Goal: Navigation & Orientation: Find specific page/section

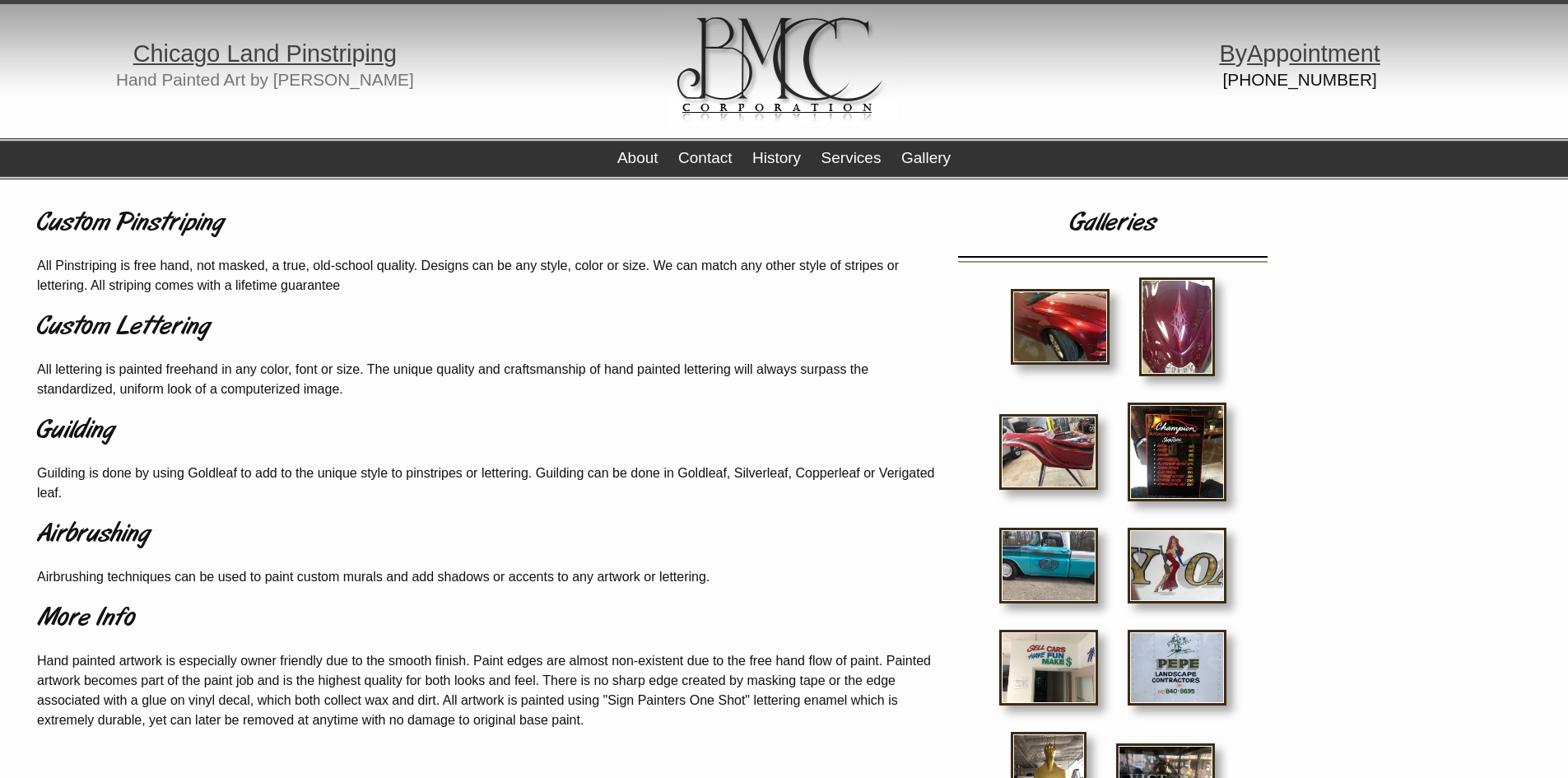
click at [1187, 334] on img at bounding box center [1177, 327] width 76 height 99
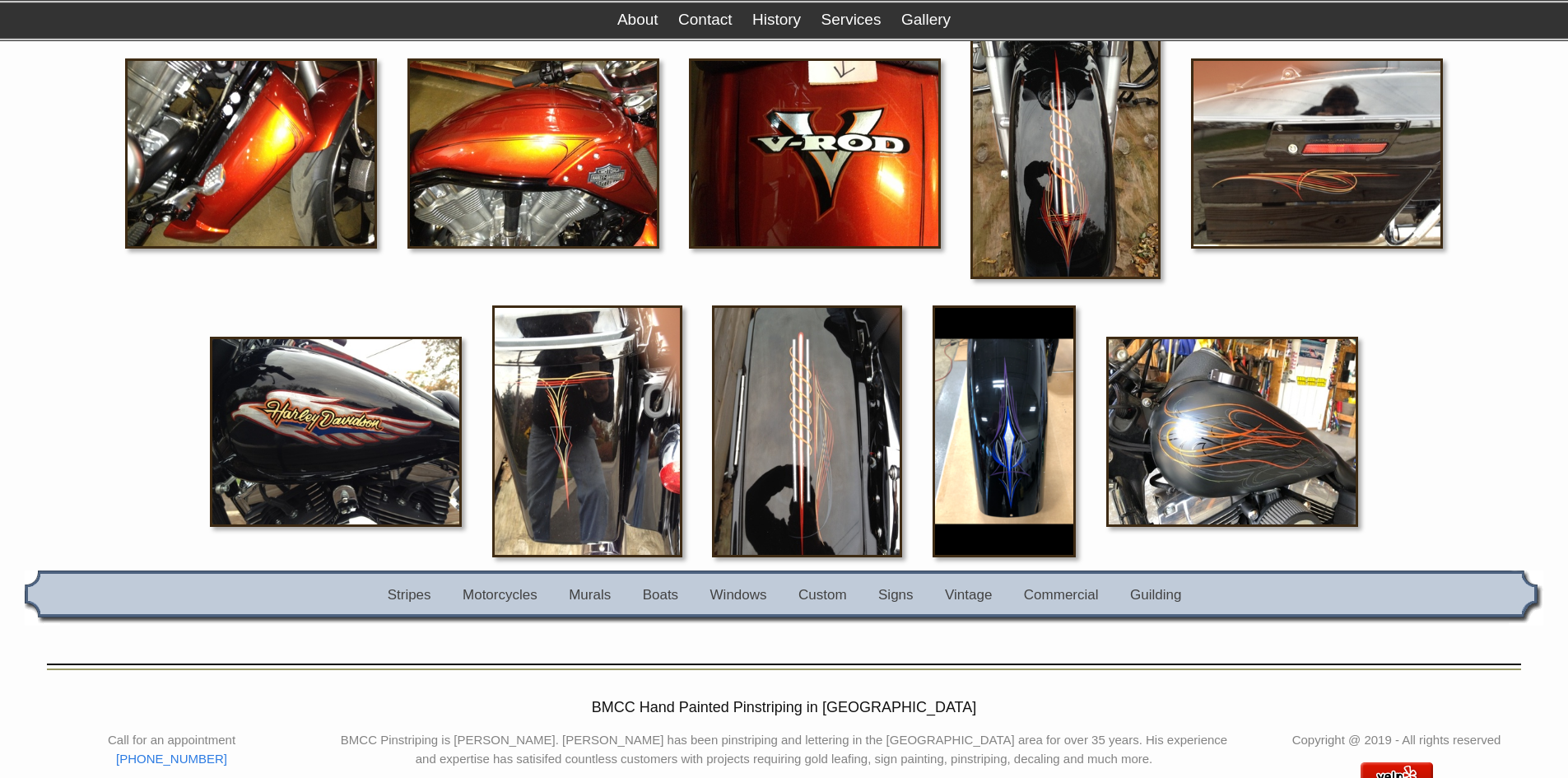
scroll to position [2131, 0]
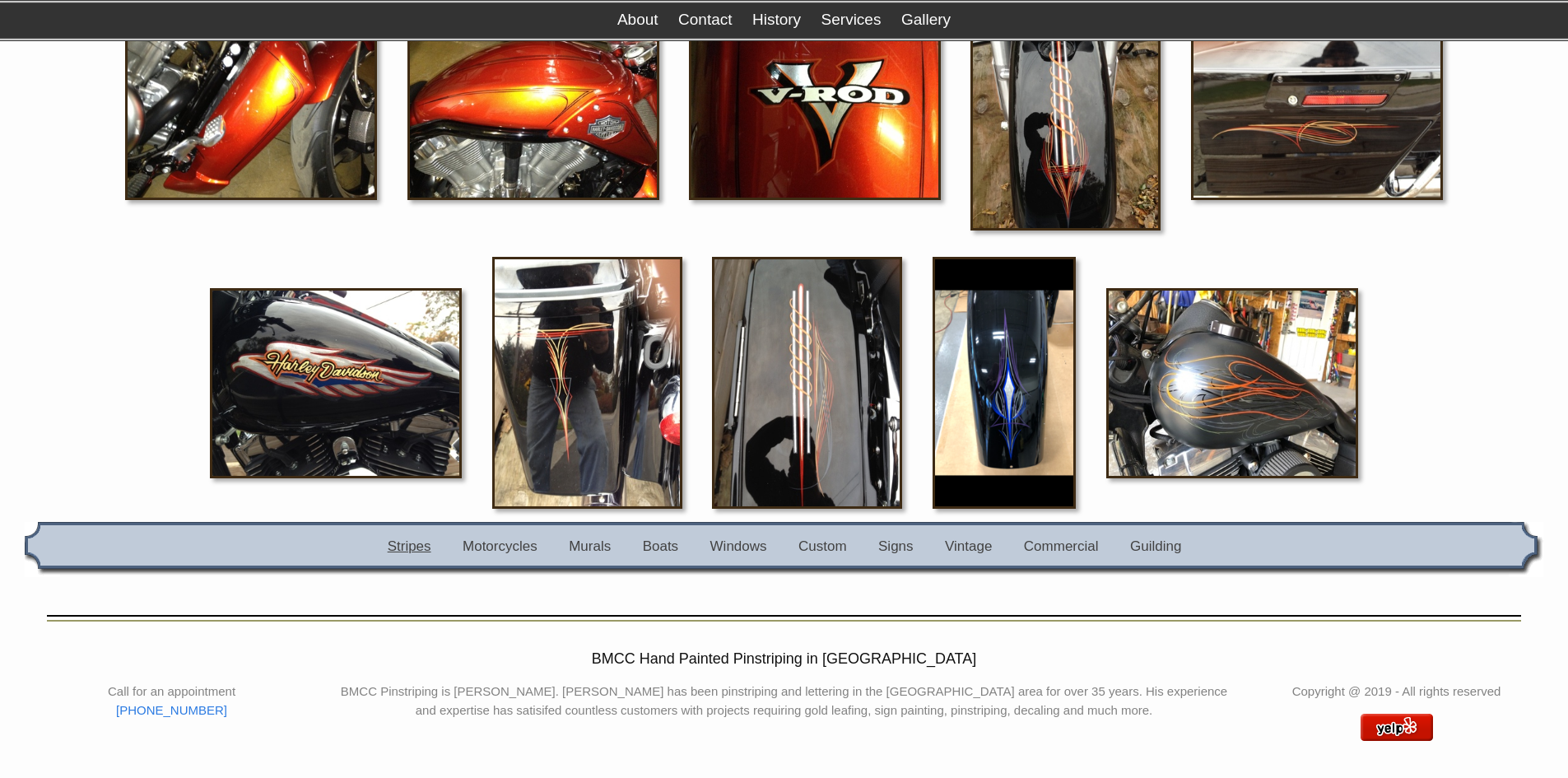
click at [415, 543] on link "Stripes" at bounding box center [410, 545] width 44 height 16
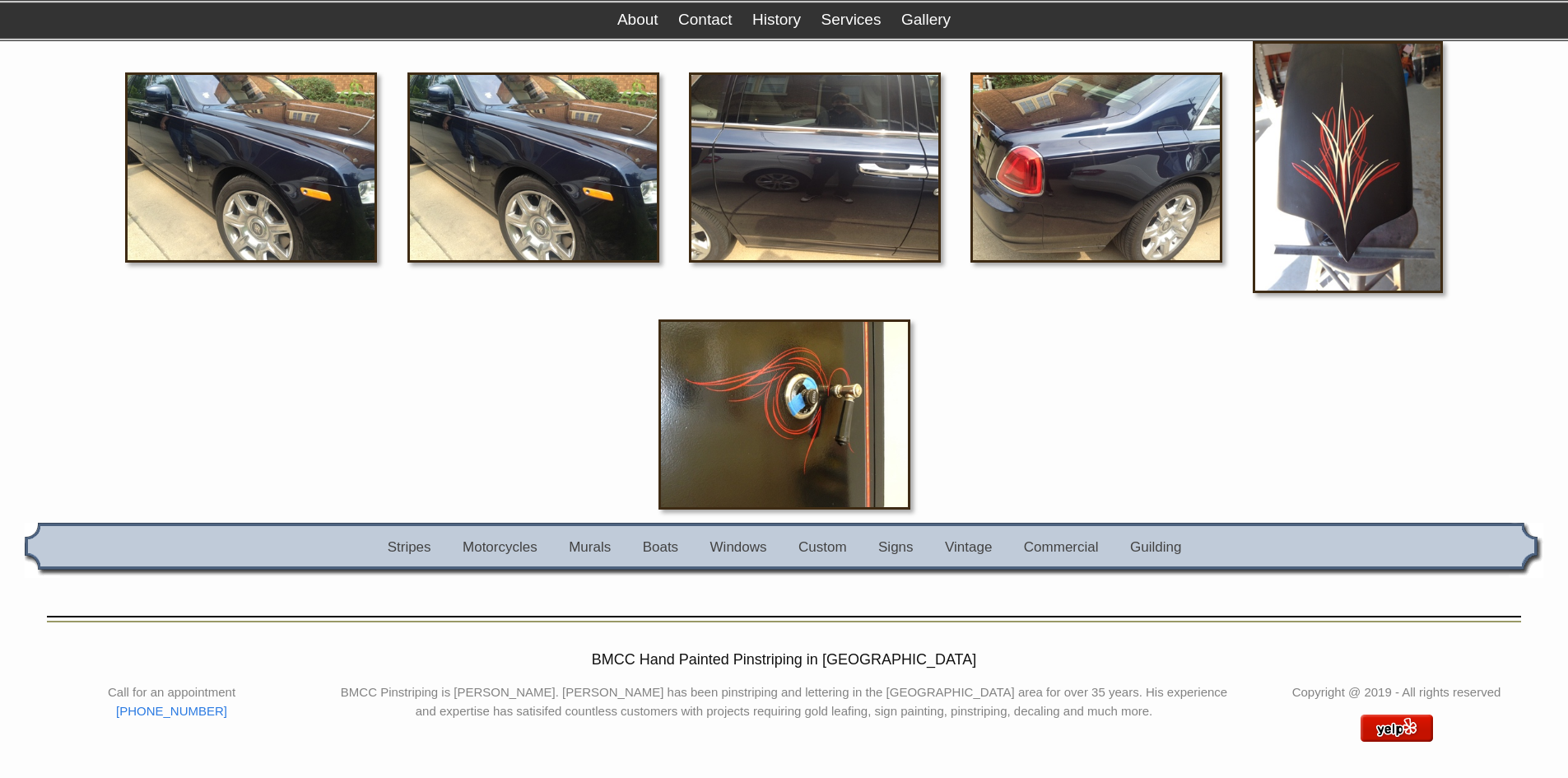
scroll to position [2379, 0]
click at [820, 553] on link "Custom" at bounding box center [822, 545] width 49 height 16
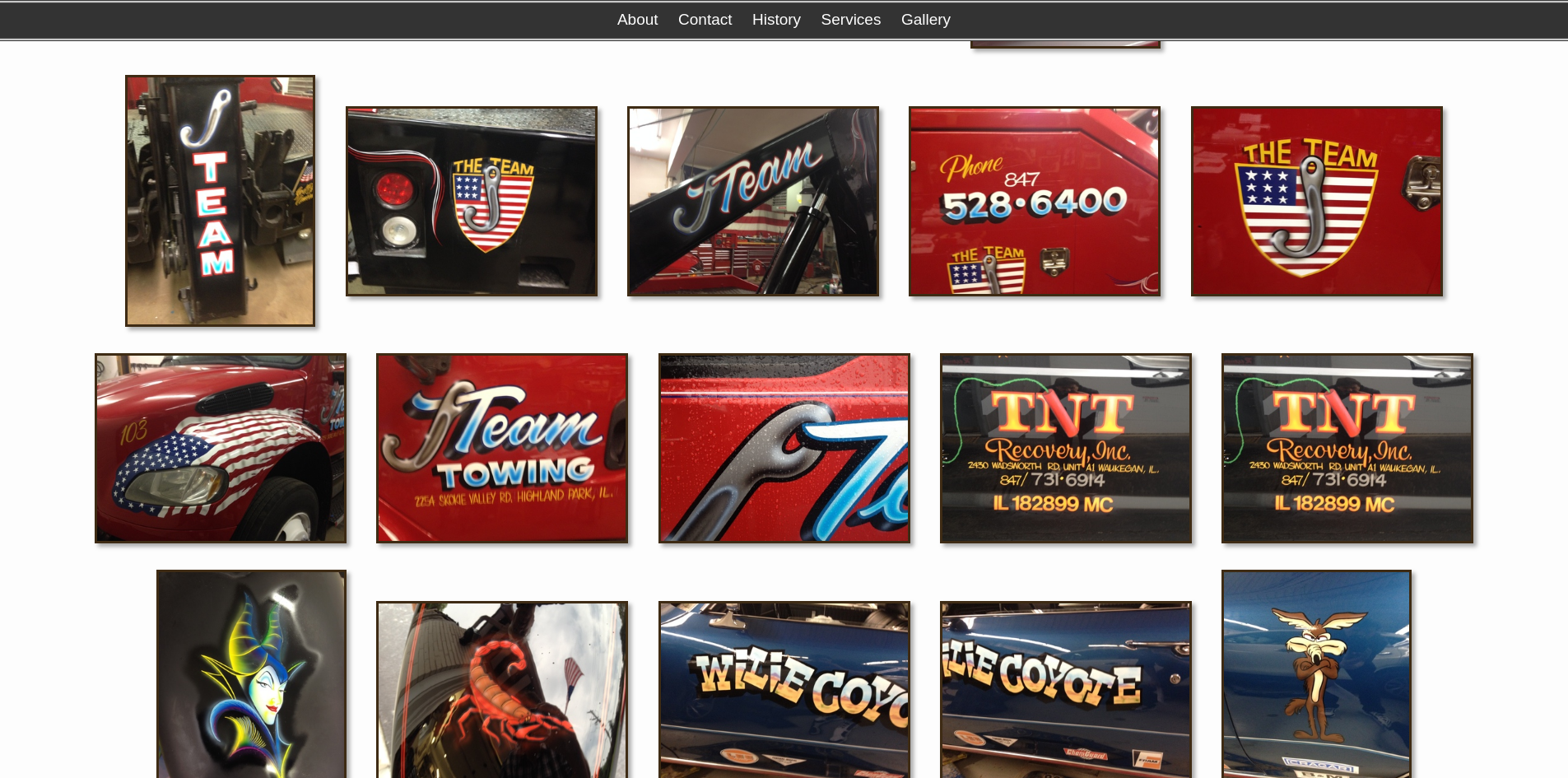
scroll to position [2140, 0]
